Goal: Task Accomplishment & Management: Manage account settings

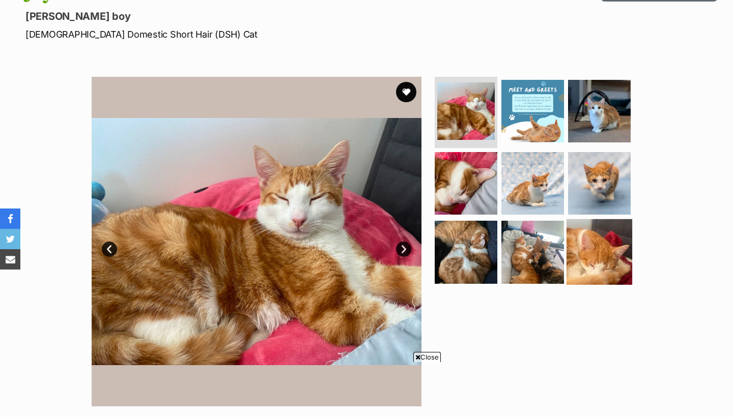
click at [592, 244] on img at bounding box center [599, 252] width 66 height 66
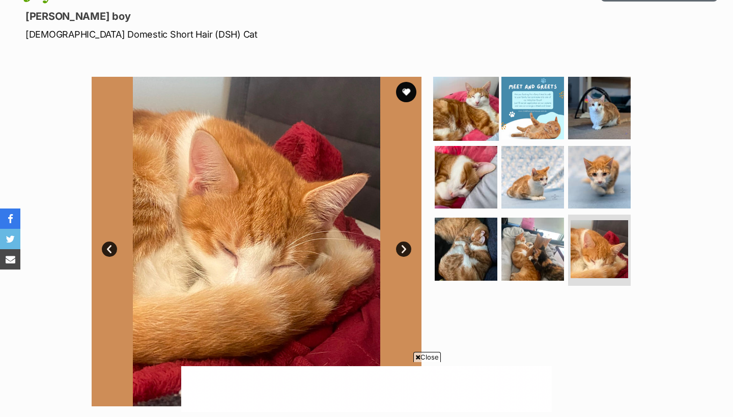
click at [440, 107] on img at bounding box center [466, 108] width 66 height 66
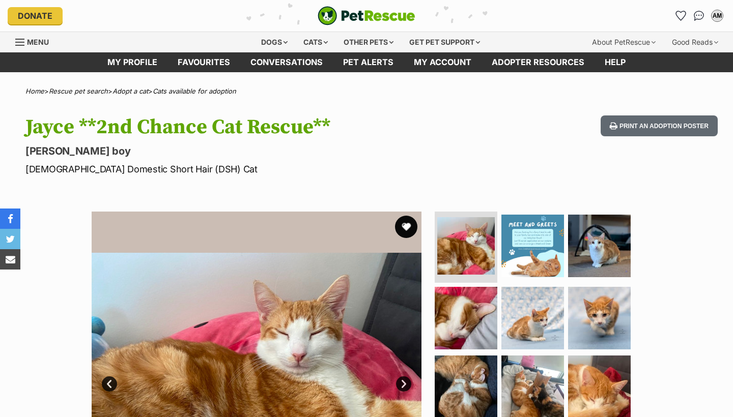
click at [406, 223] on button "favourite" at bounding box center [406, 227] width 22 height 22
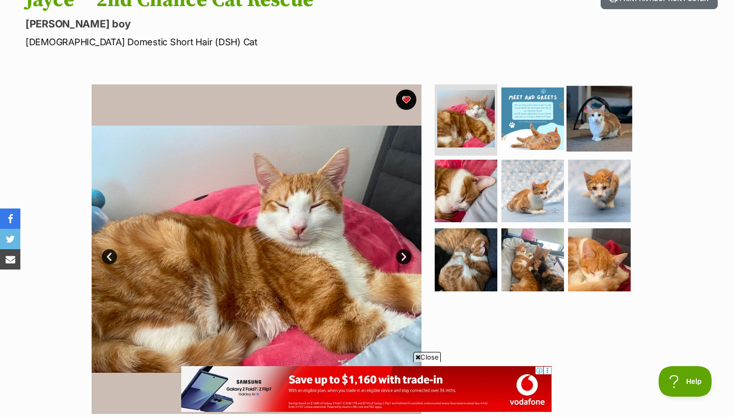
click at [603, 120] on img at bounding box center [599, 119] width 66 height 66
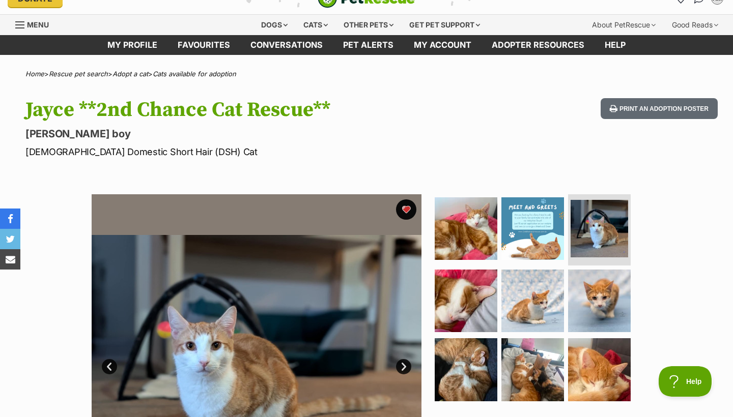
scroll to position [193, 0]
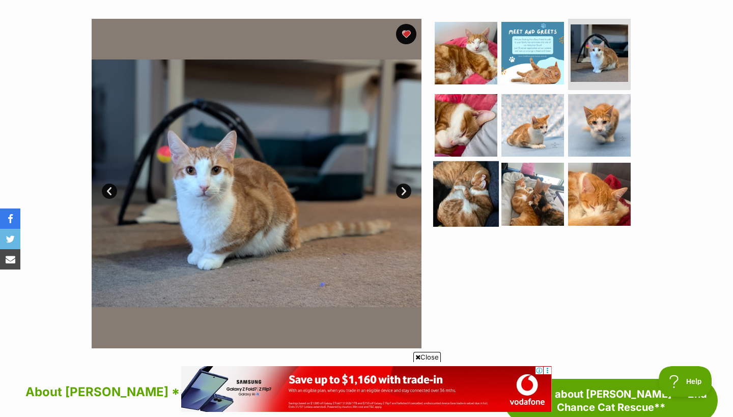
click at [457, 191] on img at bounding box center [466, 194] width 66 height 66
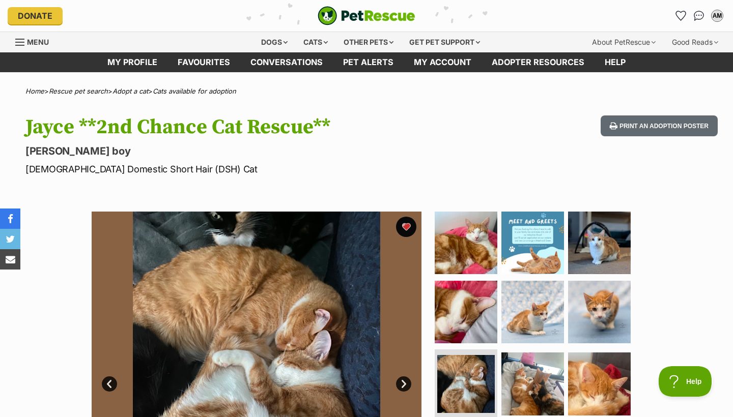
scroll to position [0, 0]
click at [197, 60] on link "Favourites" at bounding box center [203, 62] width 73 height 20
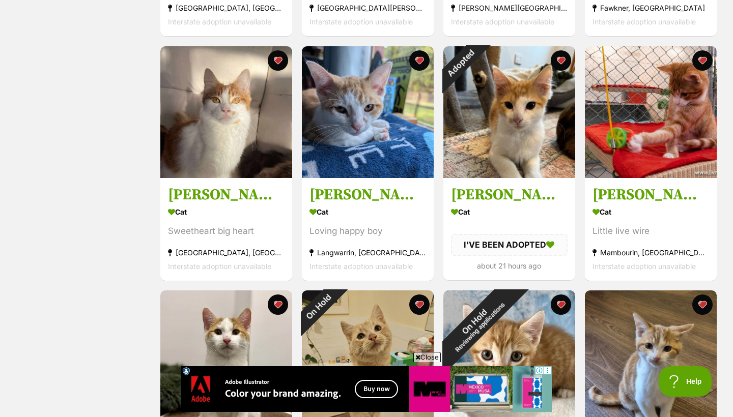
scroll to position [522, 0]
